Goal: Task Accomplishment & Management: Manage account settings

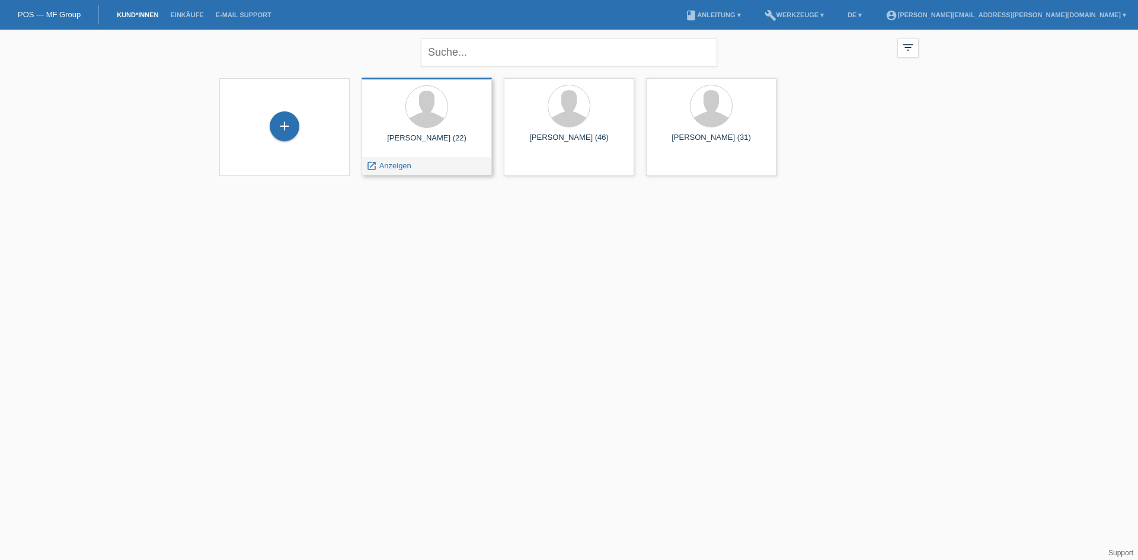
click at [450, 122] on div at bounding box center [426, 107] width 111 height 44
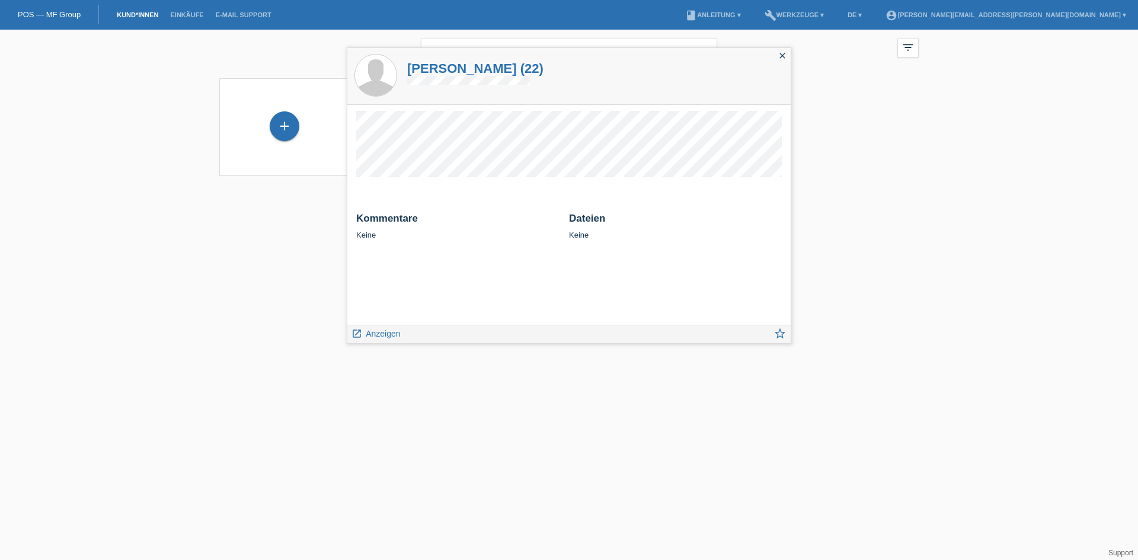
click at [811, 191] on html "POS — MF Group Kund*innen Einkäufe E-Mail Support menu account_circle patrick.s…" at bounding box center [569, 95] width 1138 height 191
click at [781, 52] on icon "close" at bounding box center [782, 55] width 9 height 9
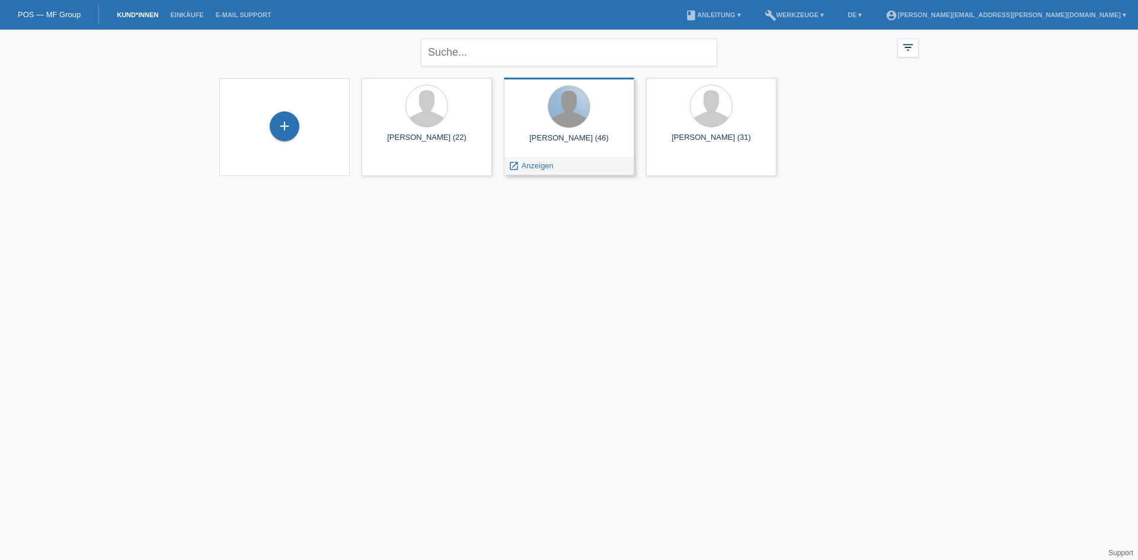
click at [558, 117] on div at bounding box center [568, 106] width 41 height 41
click at [543, 116] on div at bounding box center [568, 107] width 111 height 44
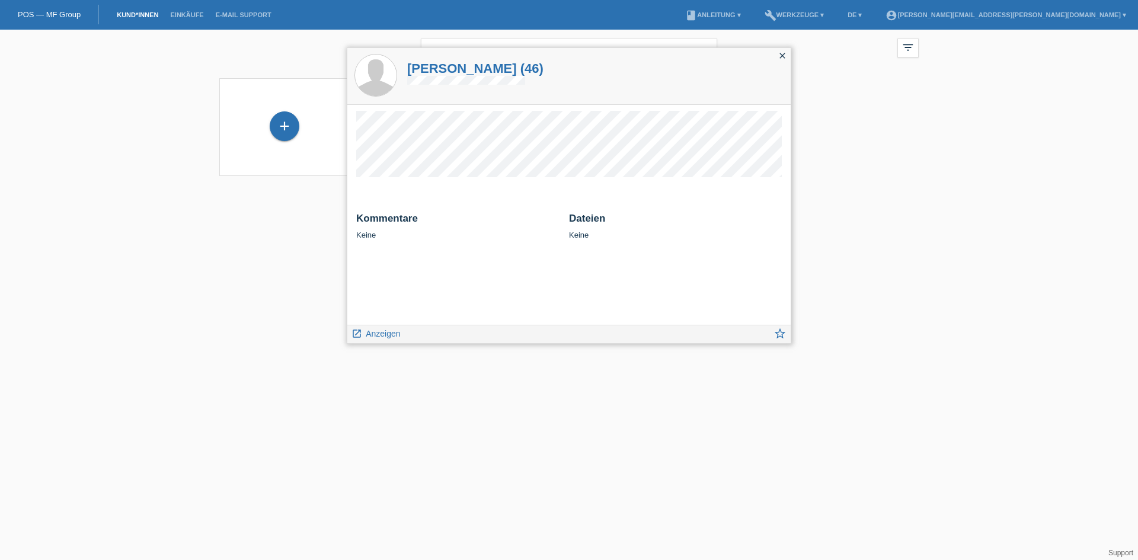
click at [785, 58] on icon "close" at bounding box center [782, 55] width 9 height 9
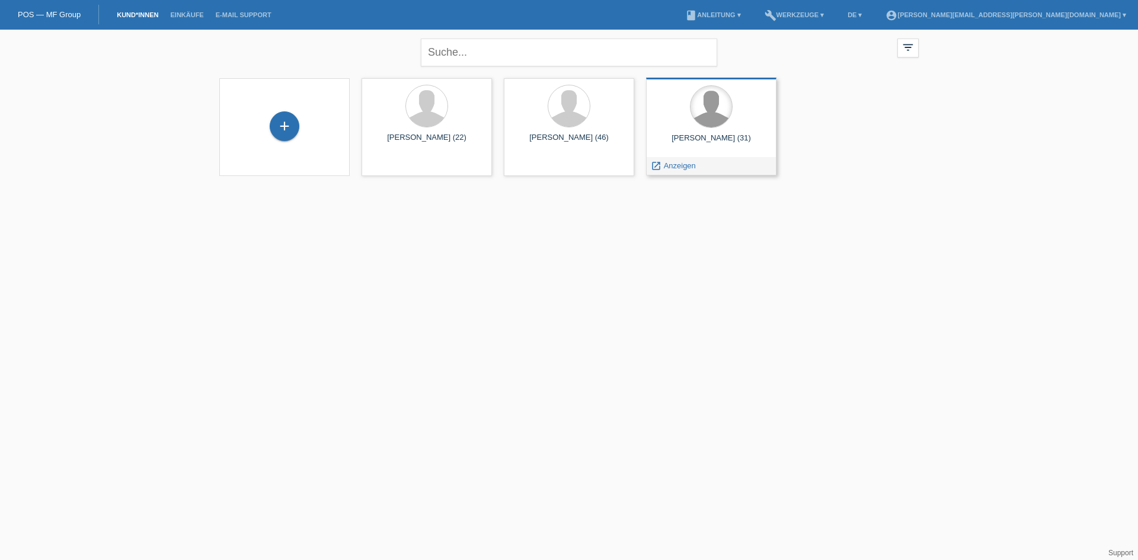
click at [715, 127] on div at bounding box center [711, 106] width 41 height 41
click at [1094, 14] on link "account_circle [PERSON_NAME][EMAIL_ADDRESS][PERSON_NAME][DOMAIN_NAME] ▾" at bounding box center [1006, 14] width 253 height 7
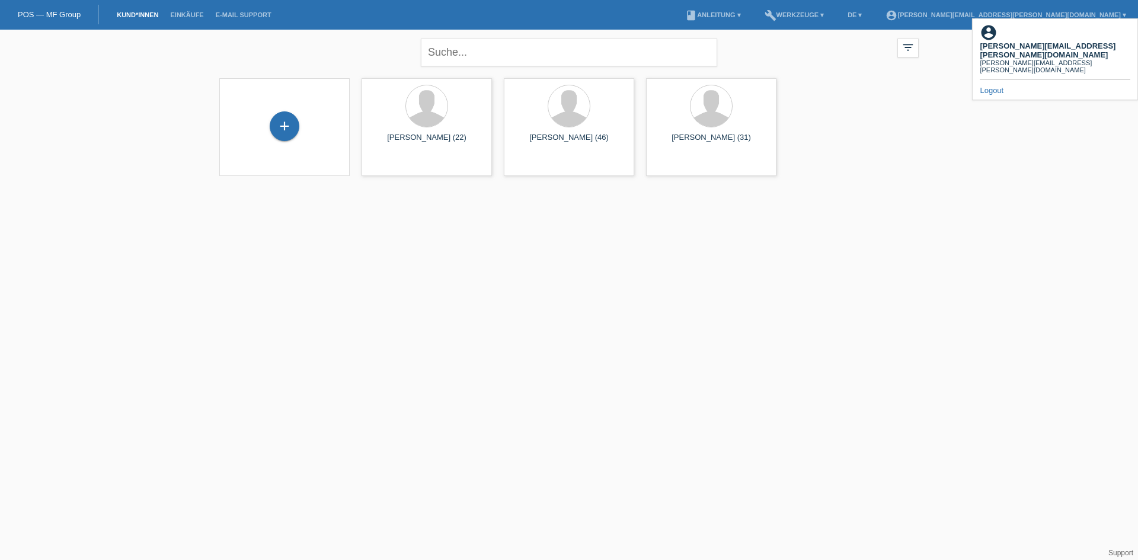
click at [1002, 86] on link "Logout" at bounding box center [992, 90] width 24 height 9
